Goal: Task Accomplishment & Management: Manage account settings

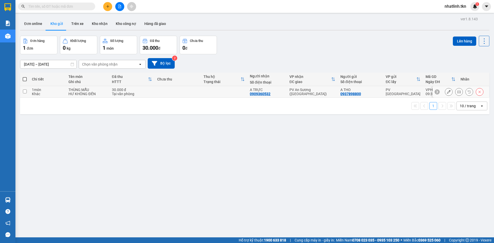
click at [133, 90] on div "30.000 đ" at bounding box center [132, 90] width 40 height 4
checkbox input "true"
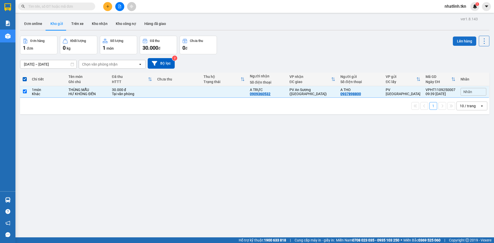
click at [467, 40] on button "Lên hàng" at bounding box center [464, 41] width 23 height 9
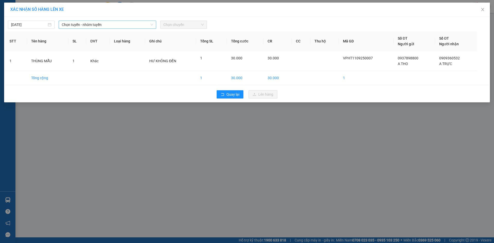
drag, startPoint x: 121, startPoint y: 25, endPoint x: 123, endPoint y: 28, distance: 3.7
click at [121, 25] on span "Chọn tuyến - nhóm tuyến" at bounding box center [107, 25] width 91 height 8
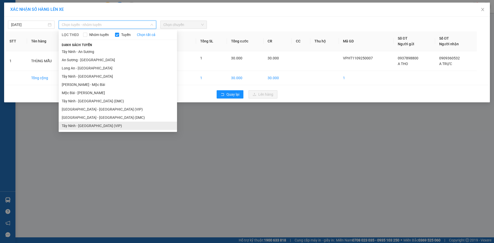
click at [105, 122] on li "Tây Ninh - [GEOGRAPHIC_DATA] (VIP)" at bounding box center [118, 126] width 118 height 8
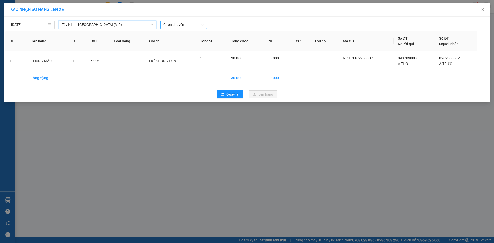
click at [181, 25] on span "Chọn chuyến" at bounding box center [183, 25] width 40 height 8
type input "49535"
click at [183, 45] on div "09:50 - 50H-495.35" at bounding box center [183, 43] width 40 height 6
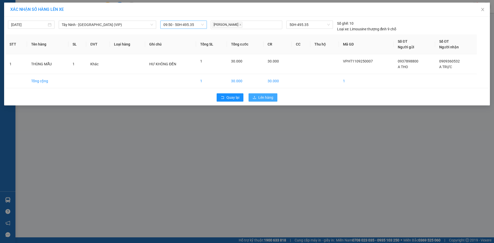
click at [266, 95] on span "Lên hàng" at bounding box center [265, 98] width 15 height 6
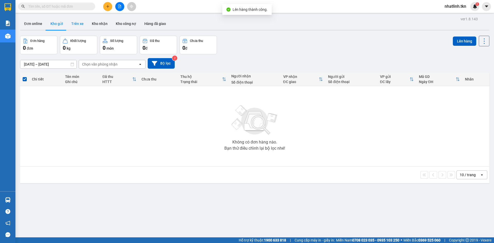
click at [80, 23] on button "Trên xe" at bounding box center [77, 24] width 21 height 12
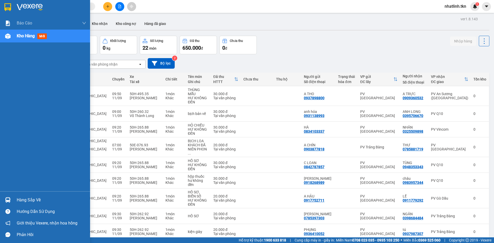
click at [15, 198] on div "Hàng sắp về" at bounding box center [45, 200] width 90 height 12
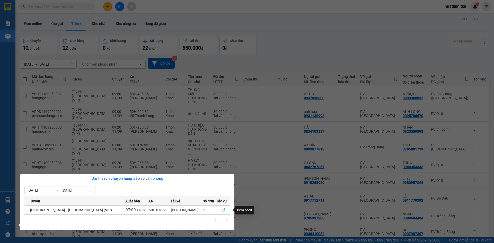
click at [219, 210] on button "button" at bounding box center [224, 210] width 14 height 8
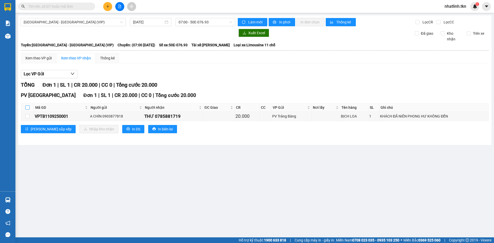
click at [28, 108] on input "checkbox" at bounding box center [27, 108] width 4 height 4
checkbox input "true"
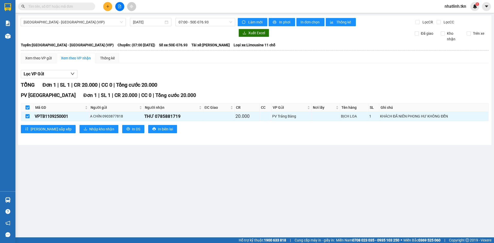
click at [82, 134] on div "PV [GEOGRAPHIC_DATA] 1 | SL 1 | CR 20.000 | CC 0 | Tổng cước 20.000 Mã GD Người…" at bounding box center [255, 114] width 468 height 45
click at [89, 131] on span "Nhập kho nhận" at bounding box center [101, 129] width 25 height 6
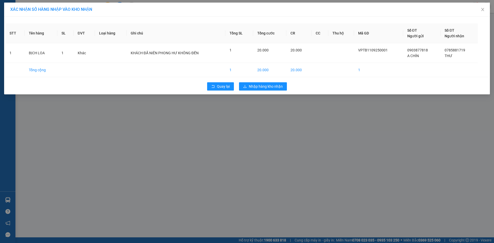
click at [277, 81] on div "Quay lại Nhập hàng kho nhận" at bounding box center [246, 86] width 483 height 13
click at [272, 89] on span "Nhập hàng kho nhận" at bounding box center [266, 87] width 34 height 6
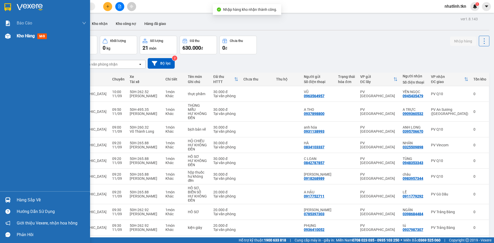
drag, startPoint x: 5, startPoint y: 33, endPoint x: 16, endPoint y: 35, distance: 10.9
click at [5, 33] on img at bounding box center [7, 35] width 5 height 5
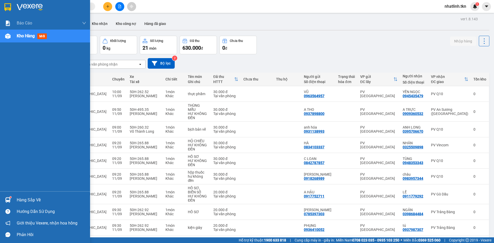
click at [18, 204] on div "Hàng sắp về" at bounding box center [45, 200] width 90 height 12
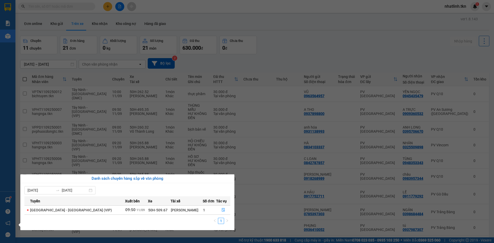
click at [310, 65] on section "Kết quả tìm kiếm ( 0 ) Bộ lọc No Data nhatlinh.tkn 1 Báo cáo Mẫu 1: Báo cáo dòn…" at bounding box center [247, 121] width 494 height 243
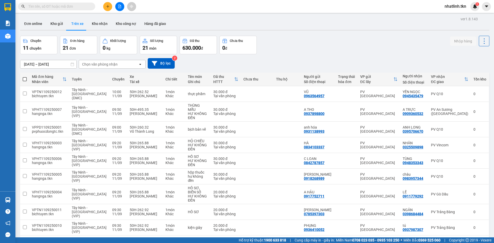
drag, startPoint x: 107, startPoint y: 6, endPoint x: 102, endPoint y: 6, distance: 4.6
click at [107, 6] on icon "plus" at bounding box center [108, 7] width 4 height 4
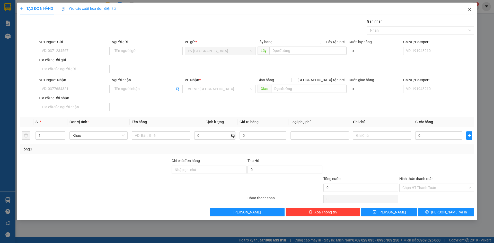
click at [472, 10] on icon "close" at bounding box center [470, 9] width 4 height 4
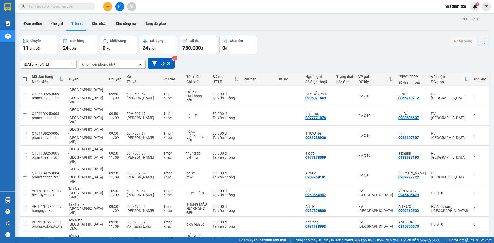
click at [66, 5] on input "text" at bounding box center [58, 7] width 61 height 6
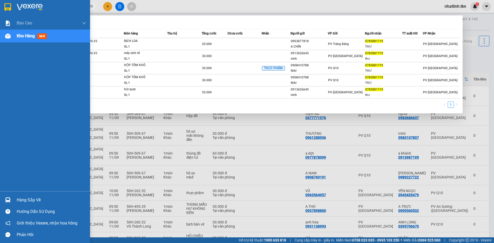
type input "0785881719"
click at [33, 153] on div "Báo cáo Mẫu 1: Báo cáo dòng tiền theo nhân viên Mẫu 2: Thống kê đơn hàng theo n…" at bounding box center [45, 104] width 90 height 175
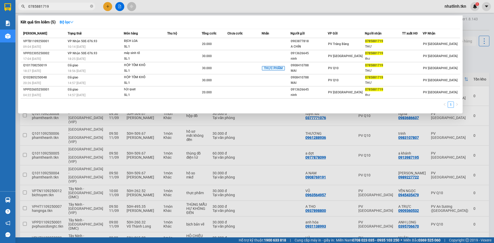
click at [341, 229] on div at bounding box center [247, 121] width 494 height 243
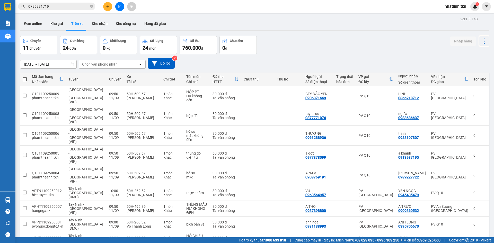
click at [288, 51] on div "Chuyến 11 chuyến Đơn hàng 24 đơn Khối lượng 0 kg Số lượng 24 món Đã thu 760.000…" at bounding box center [255, 45] width 470 height 19
